Goal: Transaction & Acquisition: Purchase product/service

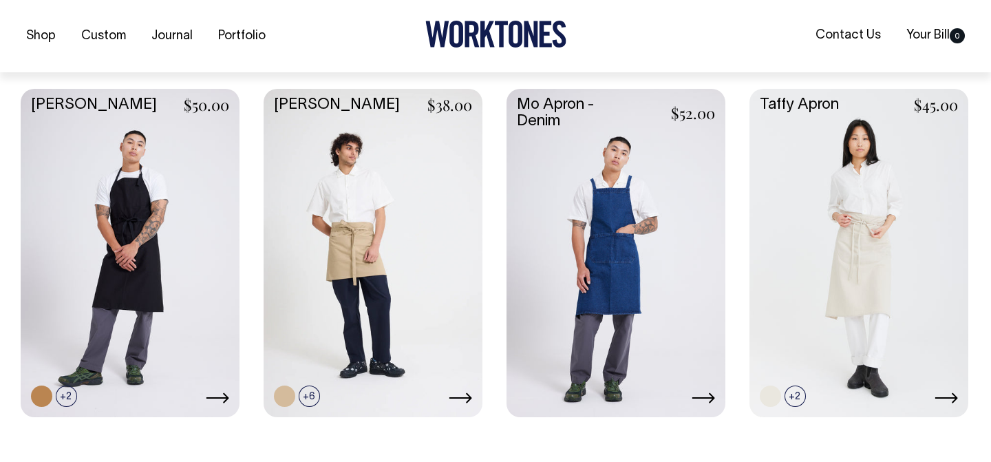
scroll to position [688, 0]
click at [639, 240] on link at bounding box center [616, 251] width 219 height 326
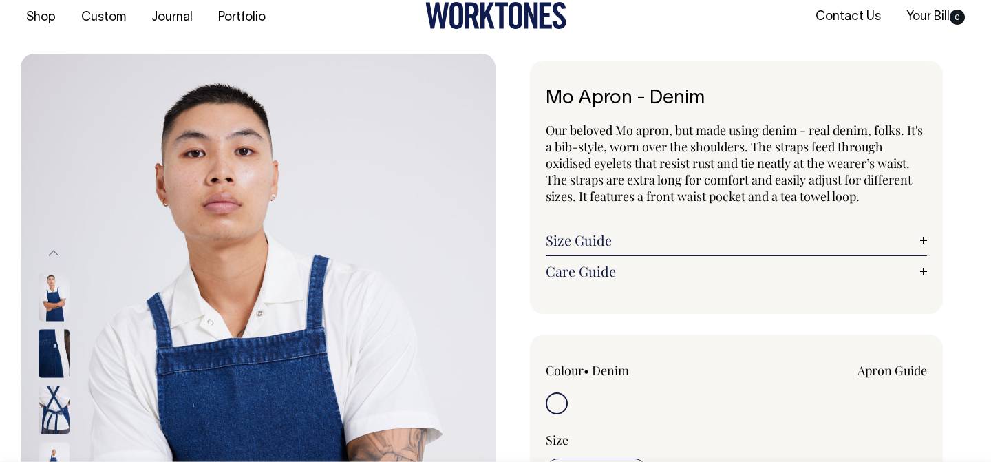
scroll to position [19, 0]
click at [931, 238] on div "Mo Apron - Denim Our beloved Mo apron, but made using denim - real denim, folks…" at bounding box center [736, 186] width 413 height 253
click at [923, 238] on link "Size Guide" at bounding box center [736, 239] width 381 height 17
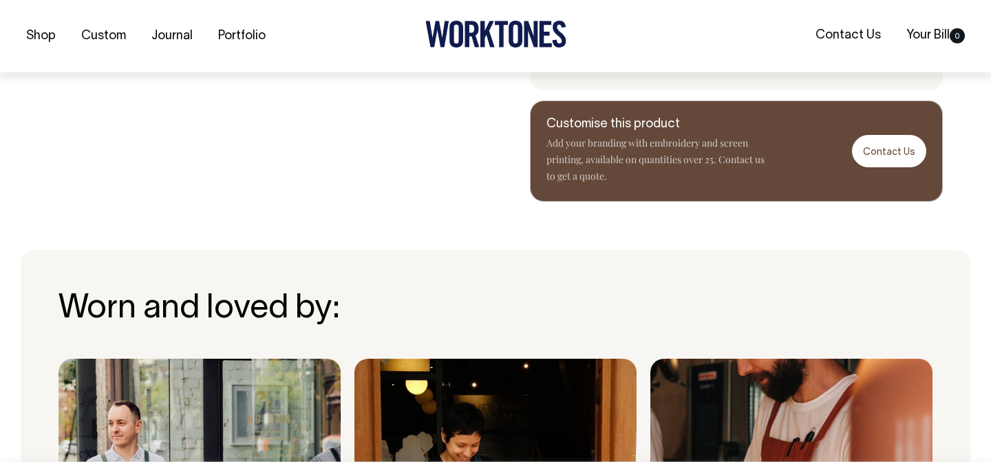
scroll to position [935, 0]
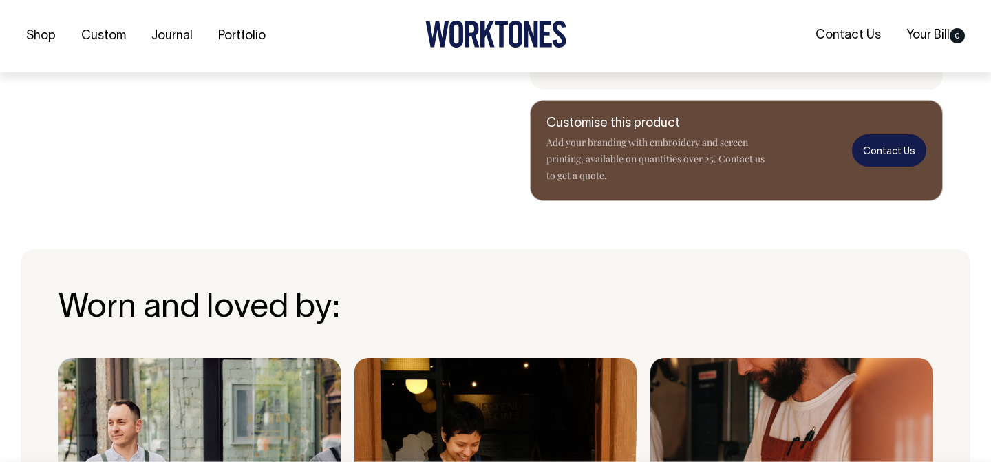
click at [890, 147] on link "Contact Us" at bounding box center [889, 150] width 74 height 32
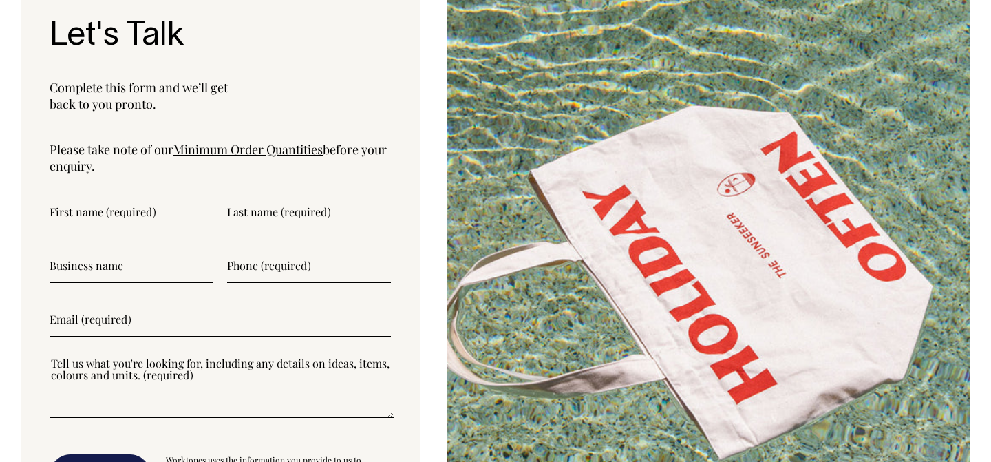
scroll to position [4549, 0]
